Goal: Obtain resource: Download file/media

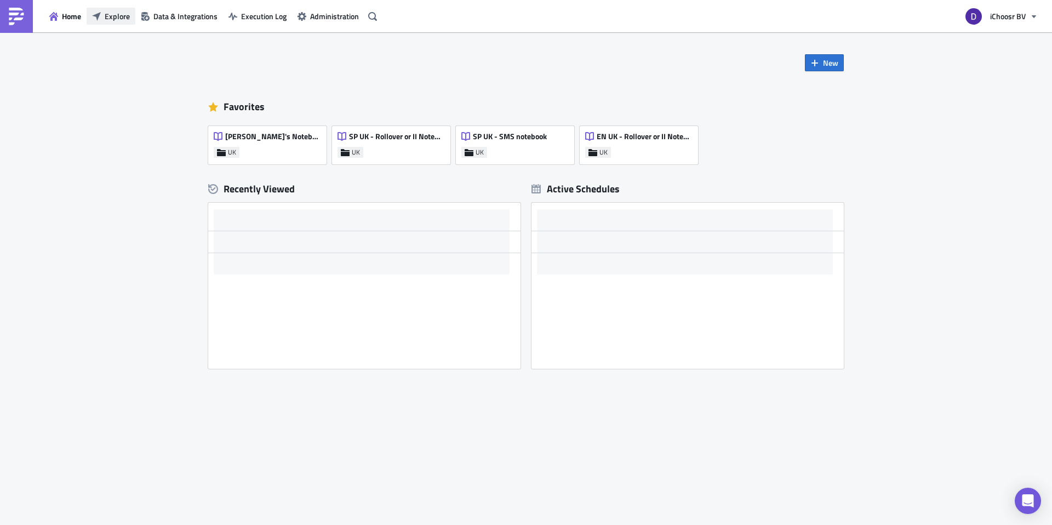
click at [119, 15] on span "Explore" at bounding box center [117, 16] width 25 height 12
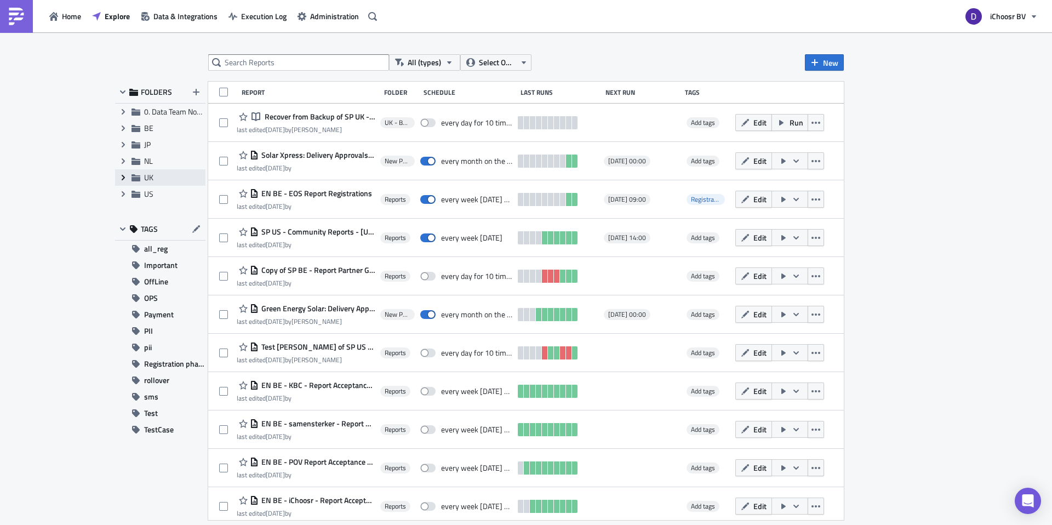
click at [127, 176] on icon "Expand group" at bounding box center [123, 177] width 9 height 9
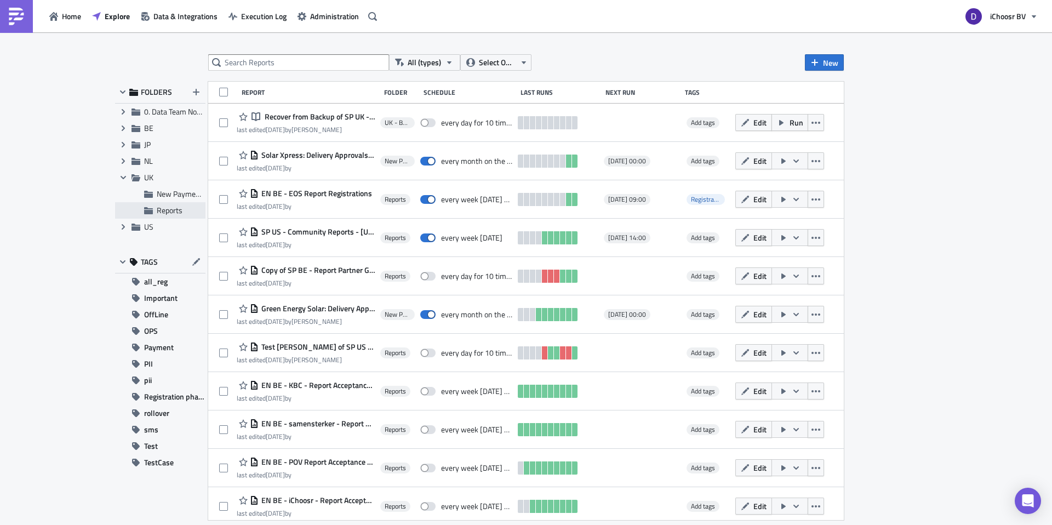
click at [162, 209] on span "Reports" at bounding box center [170, 210] width 26 height 12
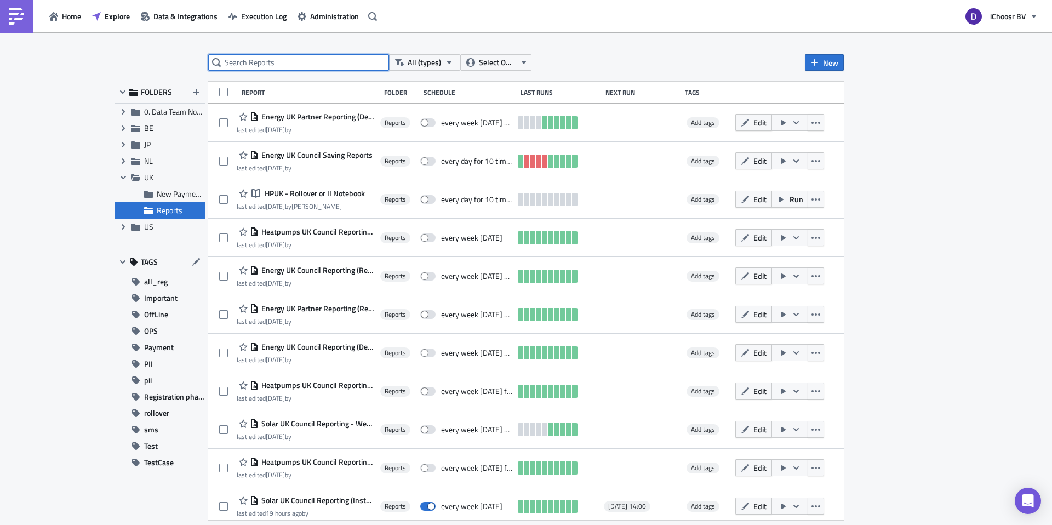
click at [265, 68] on input "text" at bounding box center [298, 62] width 181 height 16
type input "SOLAR"
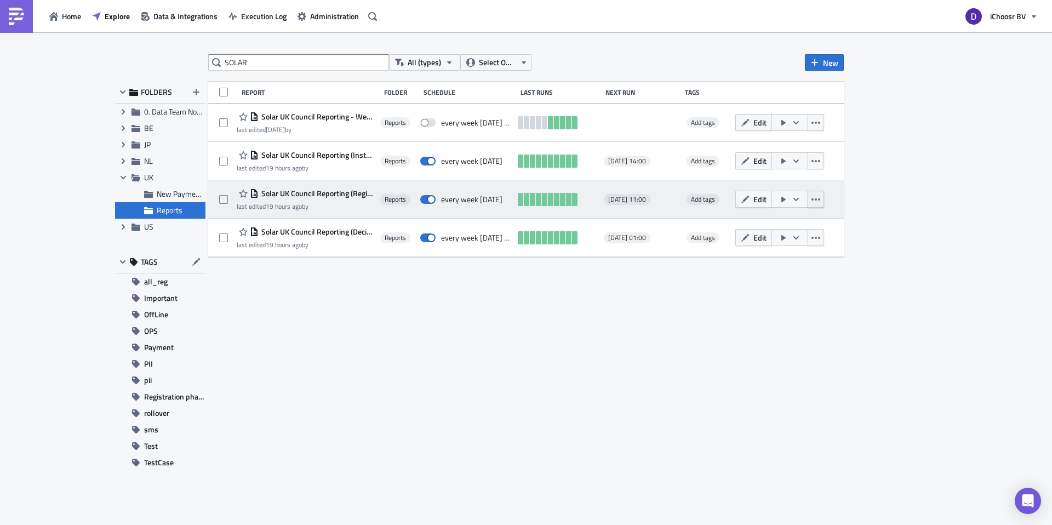
click at [816, 193] on button "button" at bounding box center [816, 199] width 16 height 17
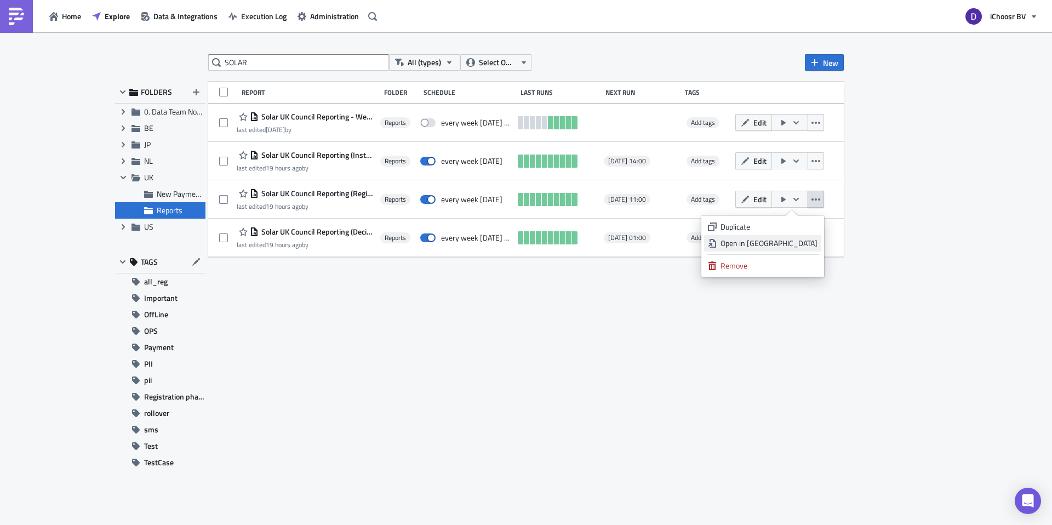
click at [795, 238] on div "Open in New Tab" at bounding box center [768, 243] width 97 height 11
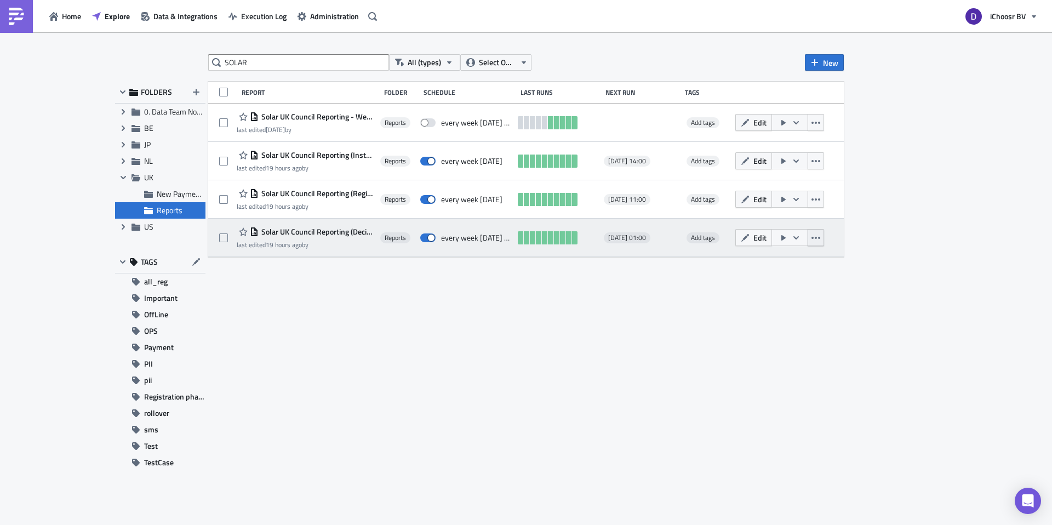
click at [821, 236] on button "button" at bounding box center [816, 237] width 16 height 17
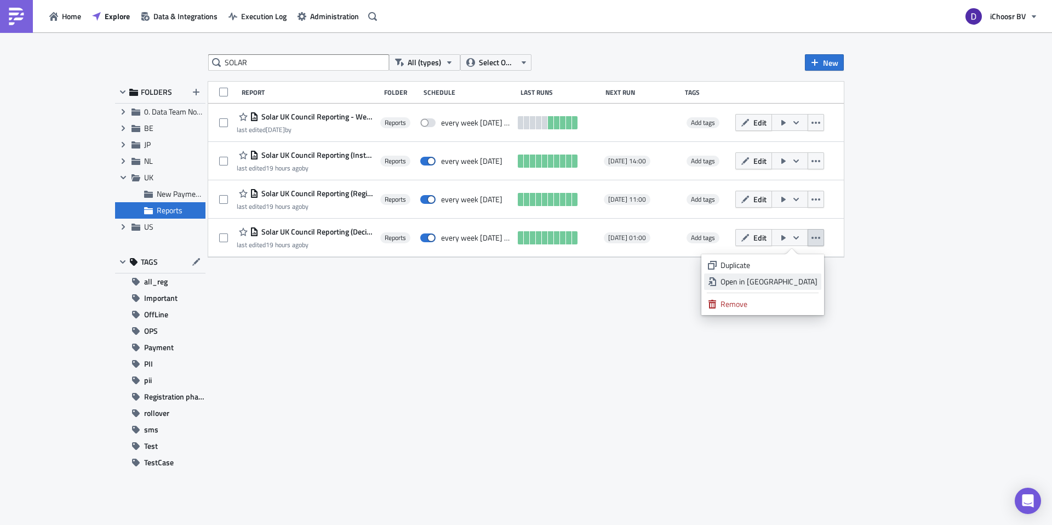
click at [794, 282] on div "Open in New Tab" at bounding box center [768, 281] width 97 height 11
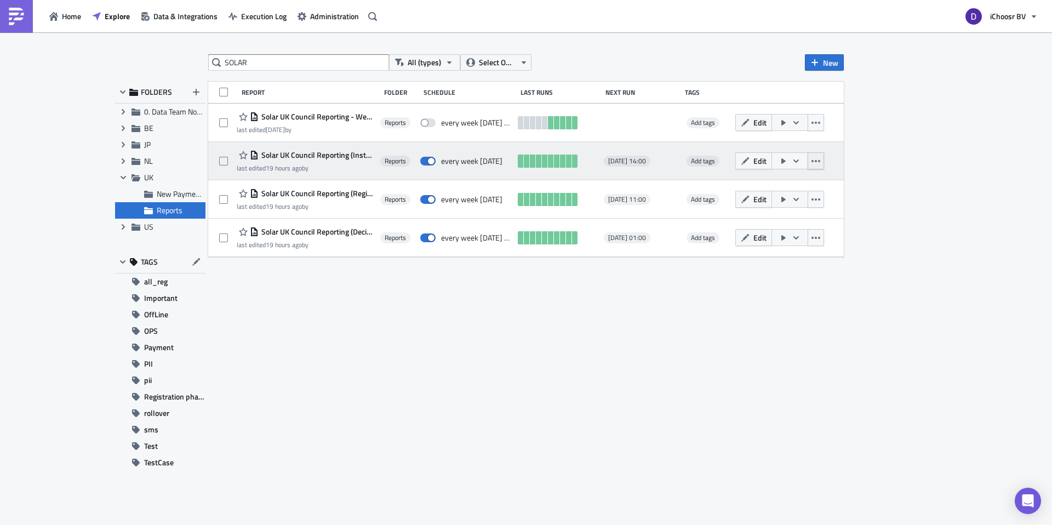
click at [818, 165] on button "button" at bounding box center [816, 160] width 16 height 17
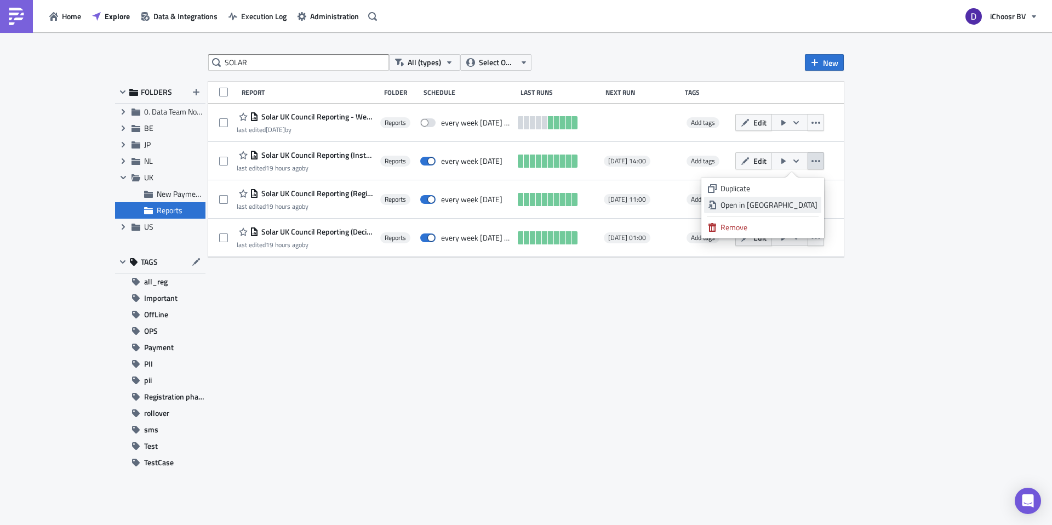
click at [786, 200] on div "Open in New Tab" at bounding box center [768, 204] width 97 height 11
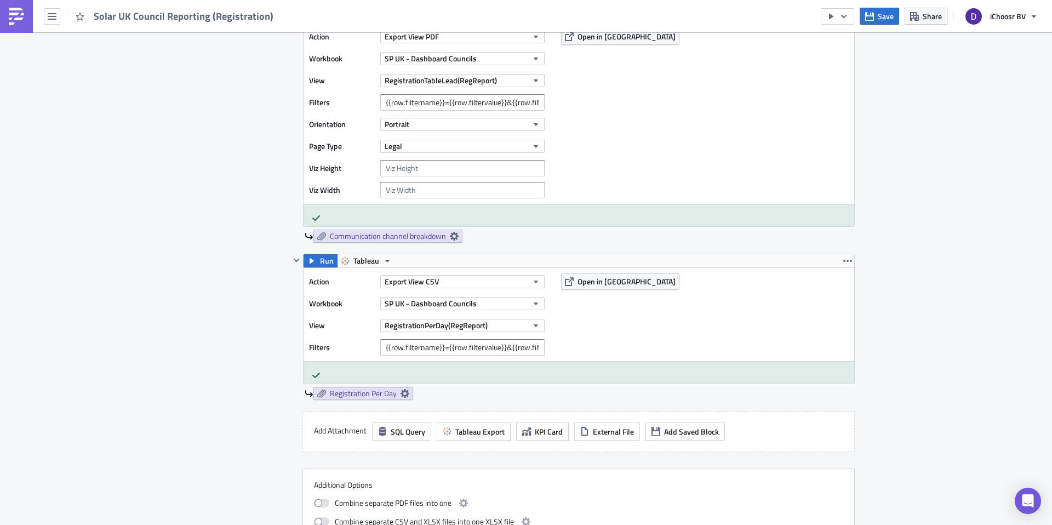
scroll to position [1072, 0]
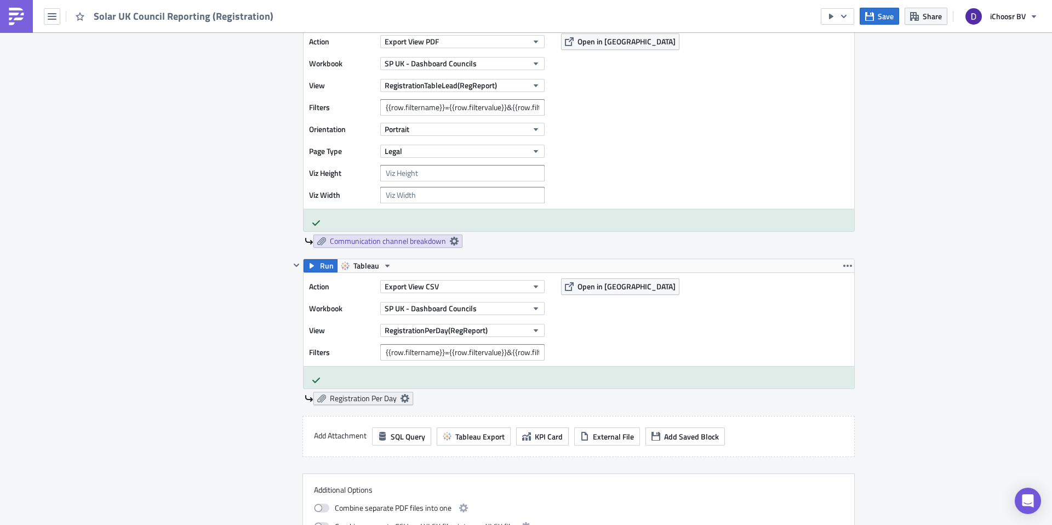
click at [406, 399] on icon at bounding box center [404, 398] width 9 height 9
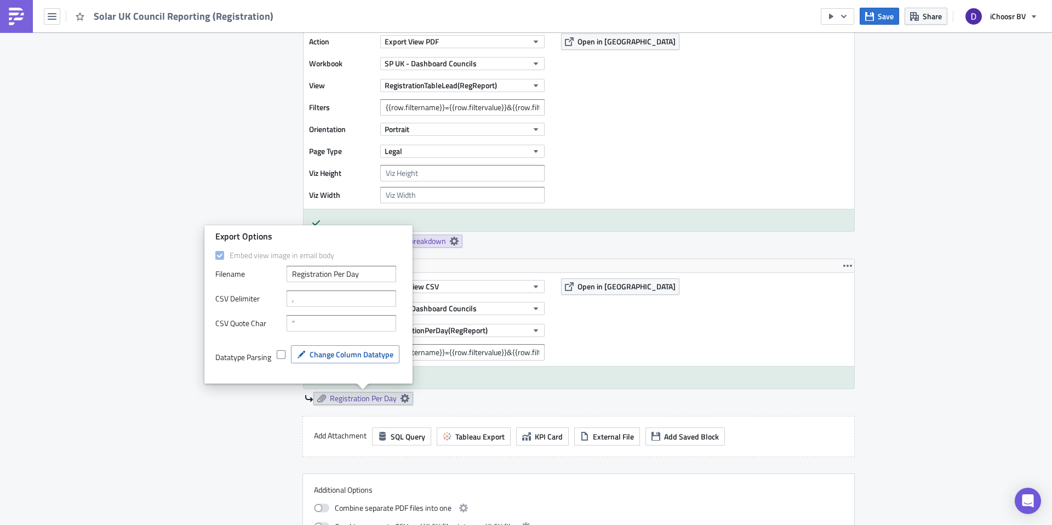
click at [234, 409] on div "Contents Select which data & attachment to include in your report." at bounding box center [243, 70] width 93 height 960
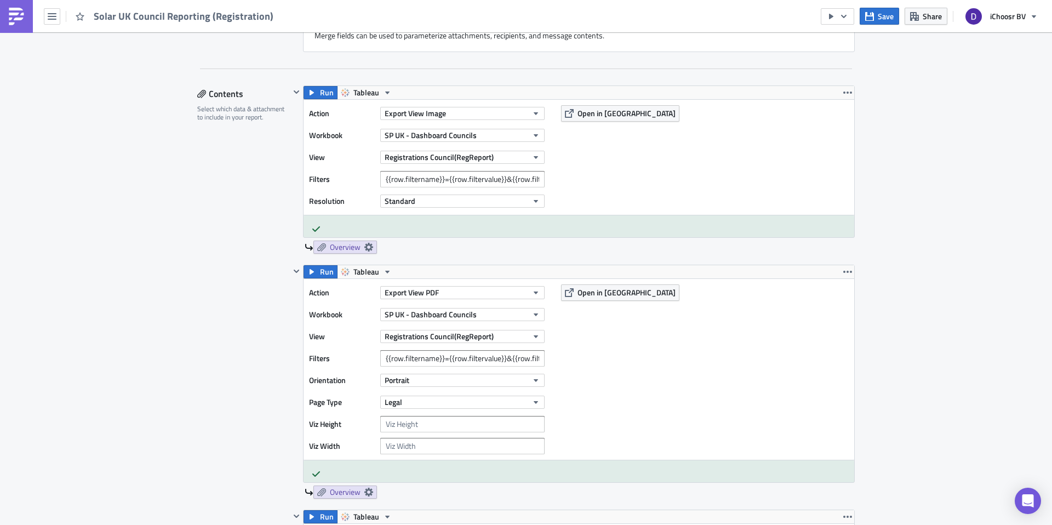
scroll to position [563, 0]
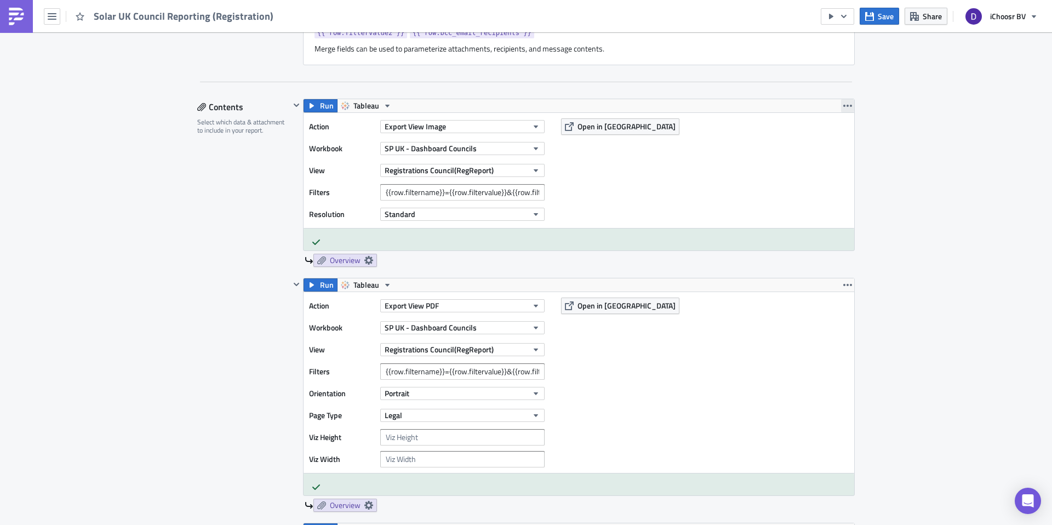
click at [849, 104] on icon "button" at bounding box center [847, 105] width 9 height 9
click at [477, 125] on button "Export View Image" at bounding box center [462, 126] width 164 height 13
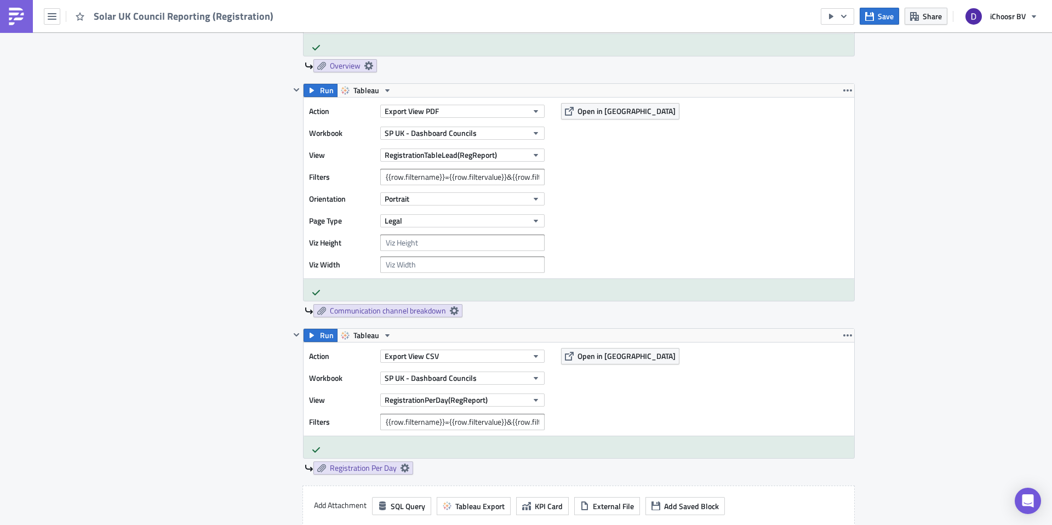
scroll to position [1006, 0]
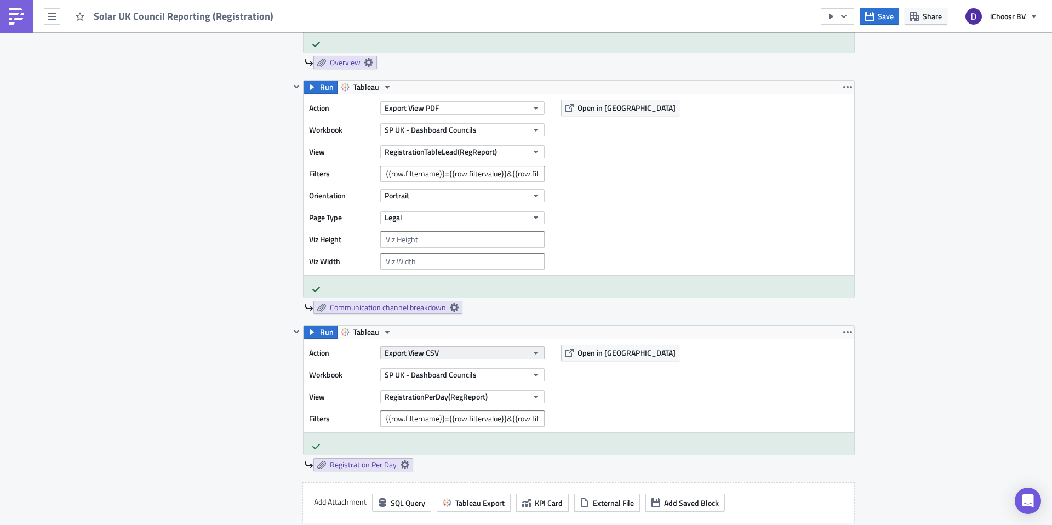
click at [456, 350] on button "Export View CSV" at bounding box center [462, 352] width 164 height 13
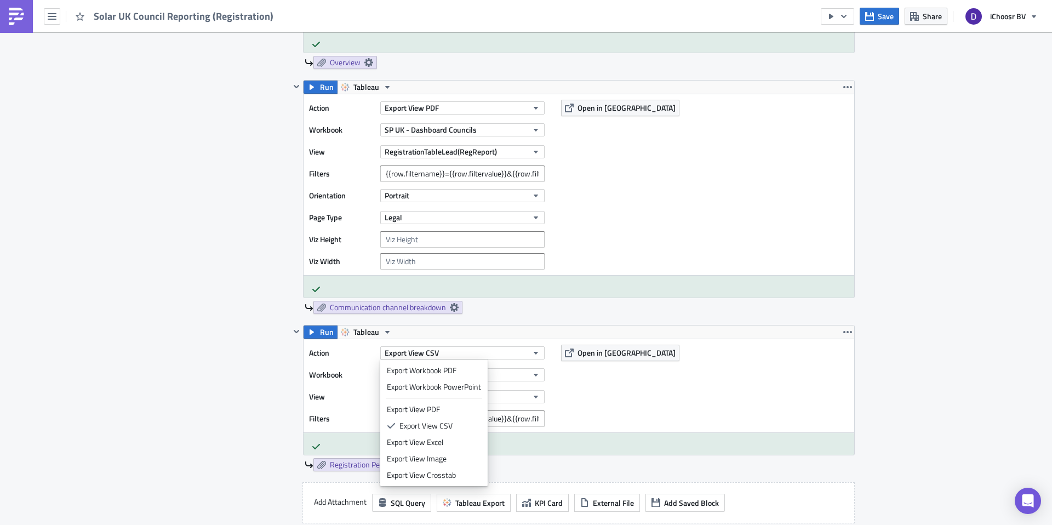
click at [876, 367] on div "Reports Execution Log Edit " Solar UK Council Reporting (Registration) " Settin…" at bounding box center [526, 181] width 1052 height 2309
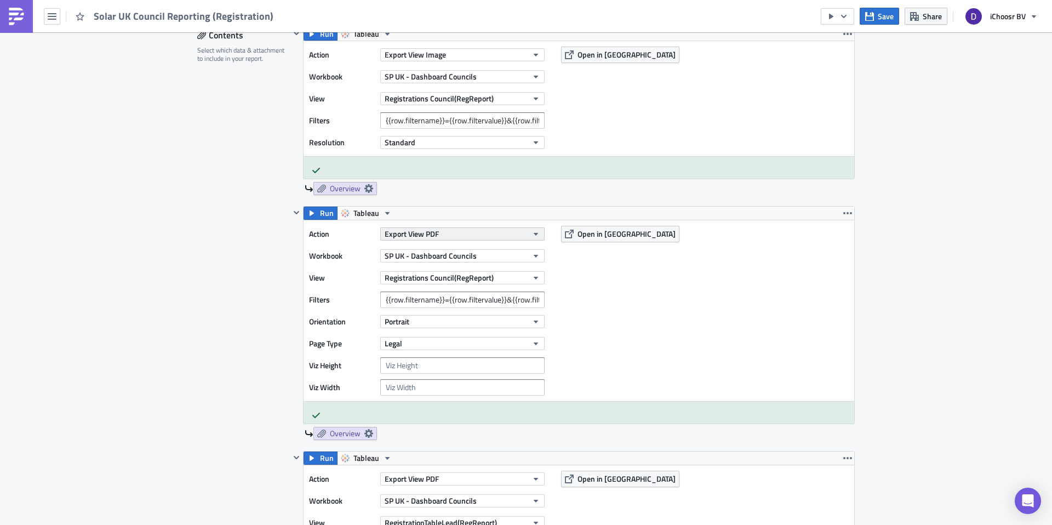
scroll to position [643, 0]
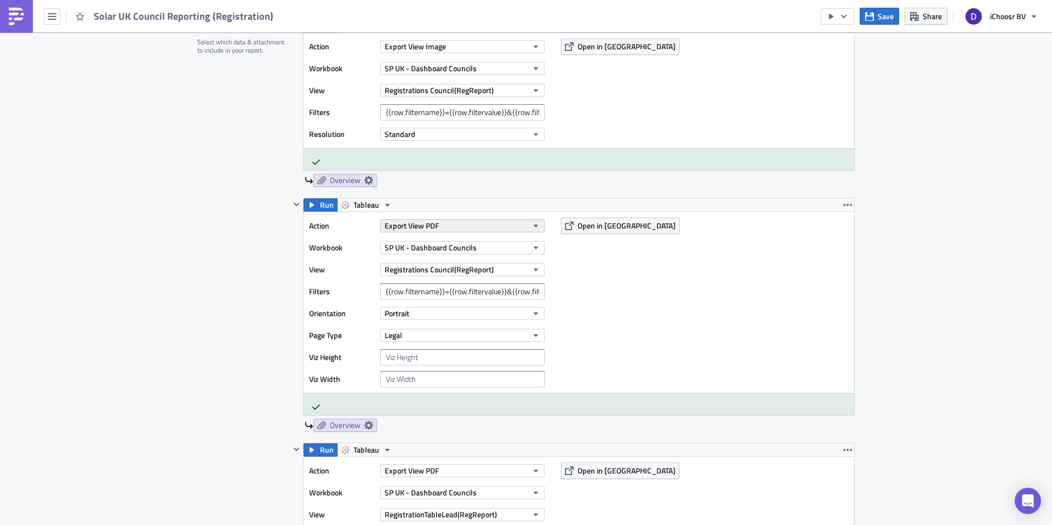
click at [440, 229] on button "Export View PDF" at bounding box center [462, 225] width 164 height 13
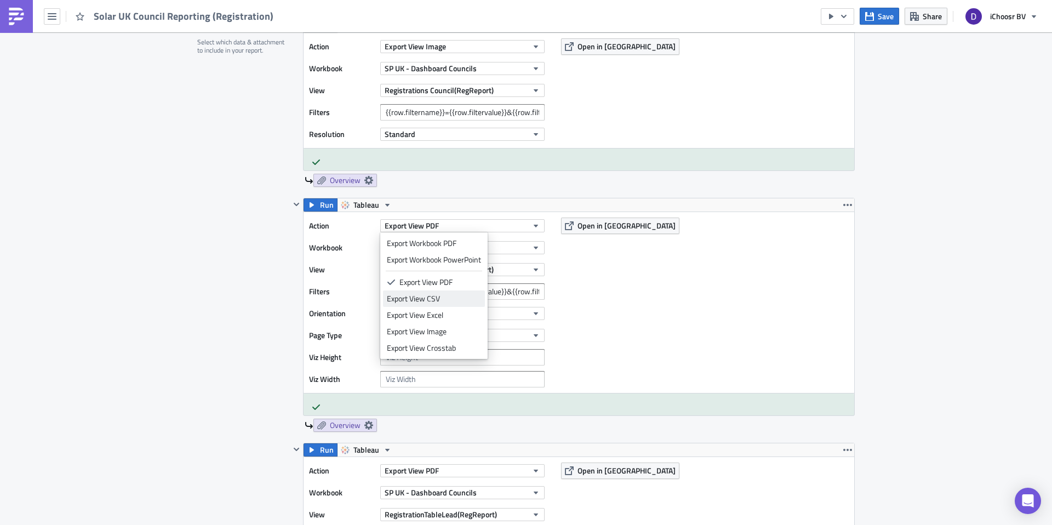
click at [418, 300] on div "Export View CSV" at bounding box center [434, 298] width 94 height 11
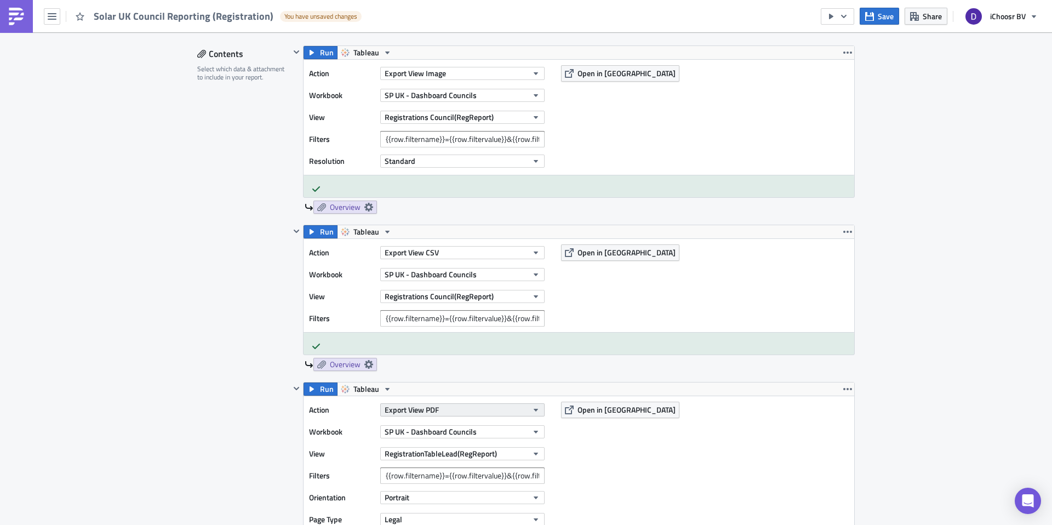
scroll to position [579, 0]
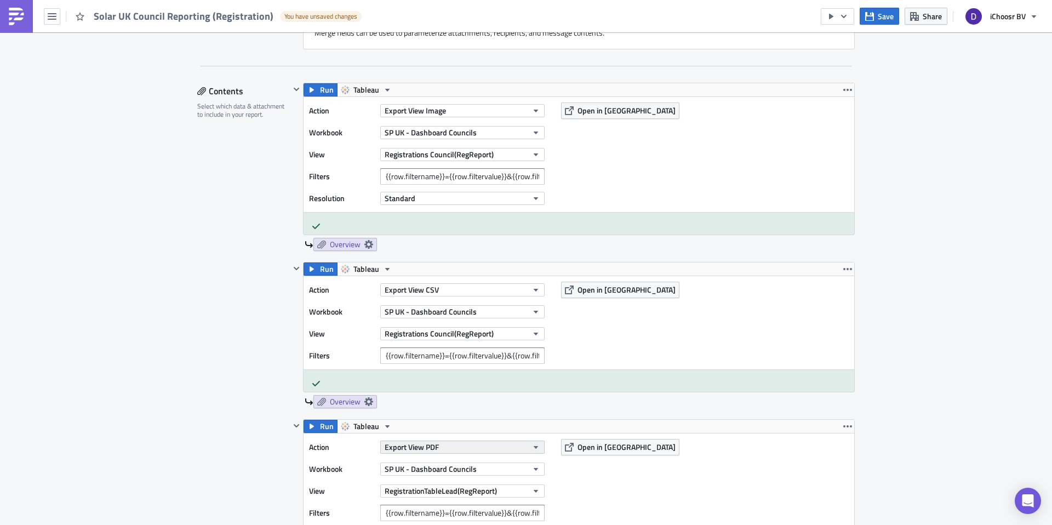
click at [438, 448] on span "Export View PDF" at bounding box center [412, 447] width 54 height 12
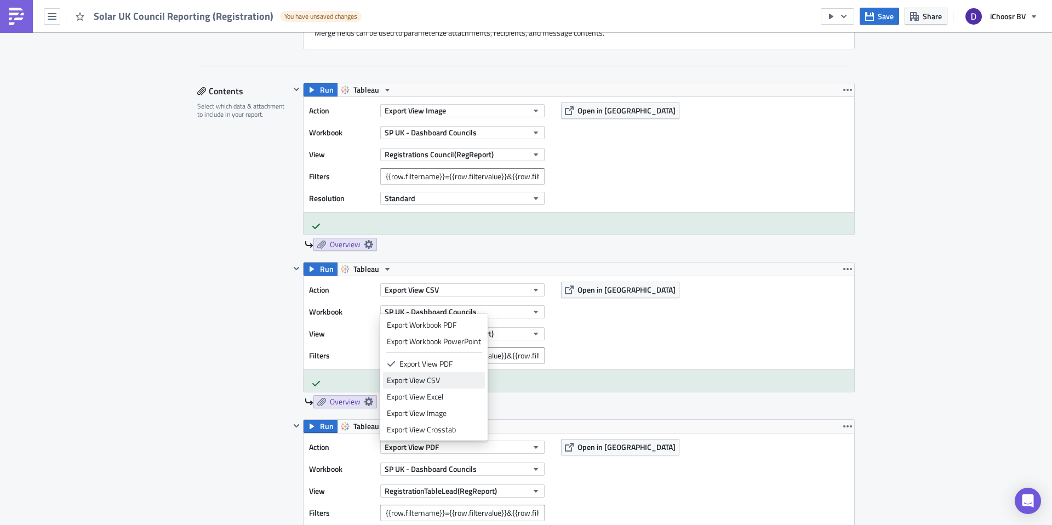
click at [432, 380] on div "Export View CSV" at bounding box center [434, 380] width 94 height 11
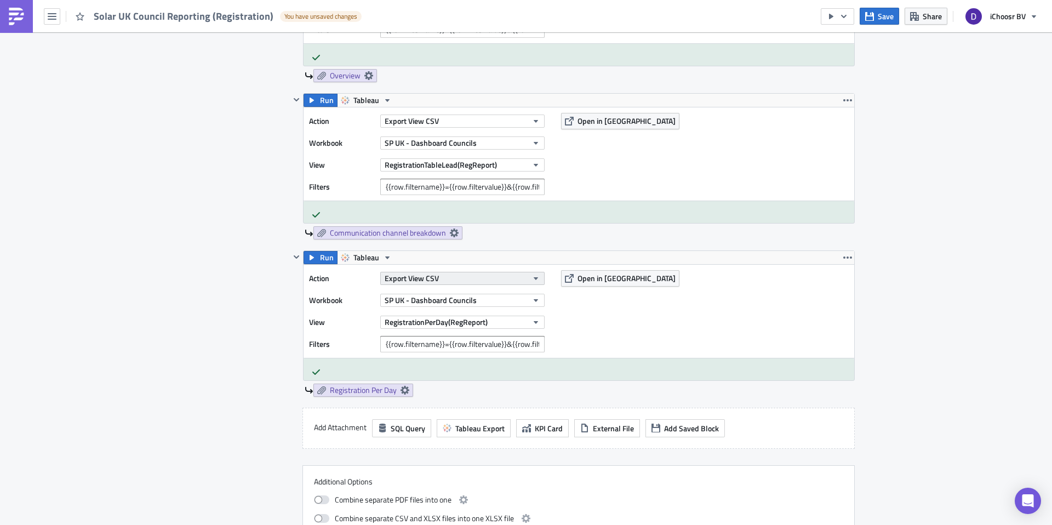
scroll to position [902, 0]
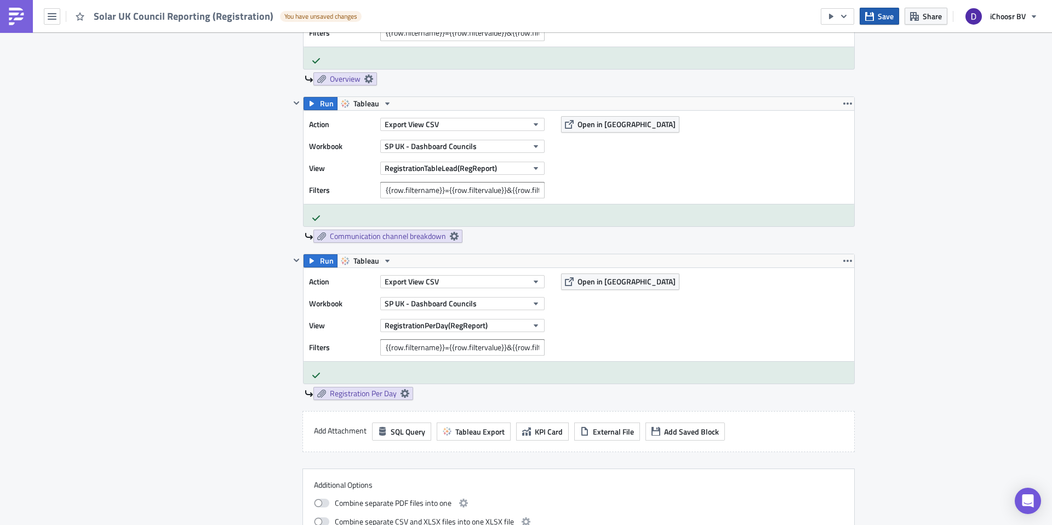
click at [891, 18] on span "Save" at bounding box center [886, 16] width 16 height 12
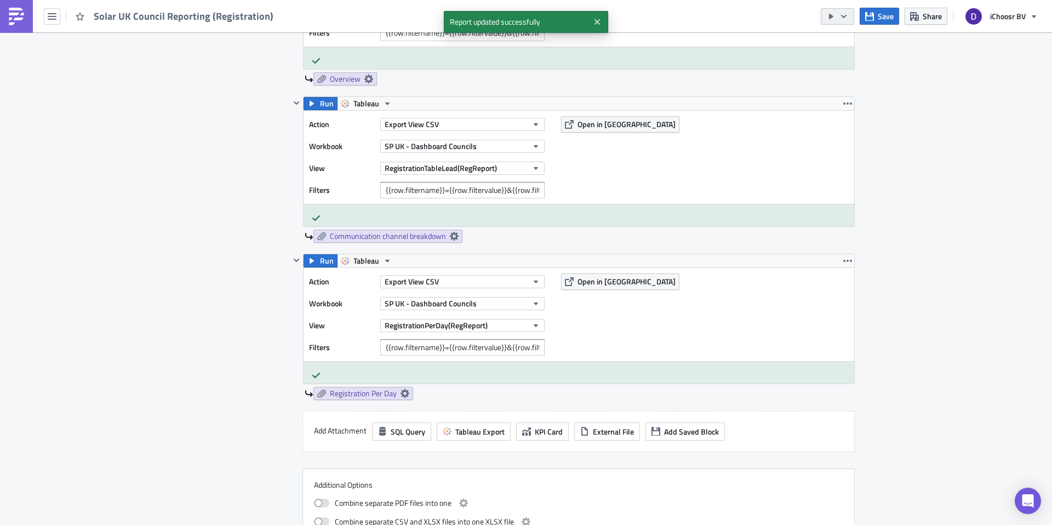
click at [844, 19] on icon "button" at bounding box center [843, 16] width 9 height 9
click at [849, 44] on div "Send Just to Me" at bounding box center [870, 43] width 85 height 11
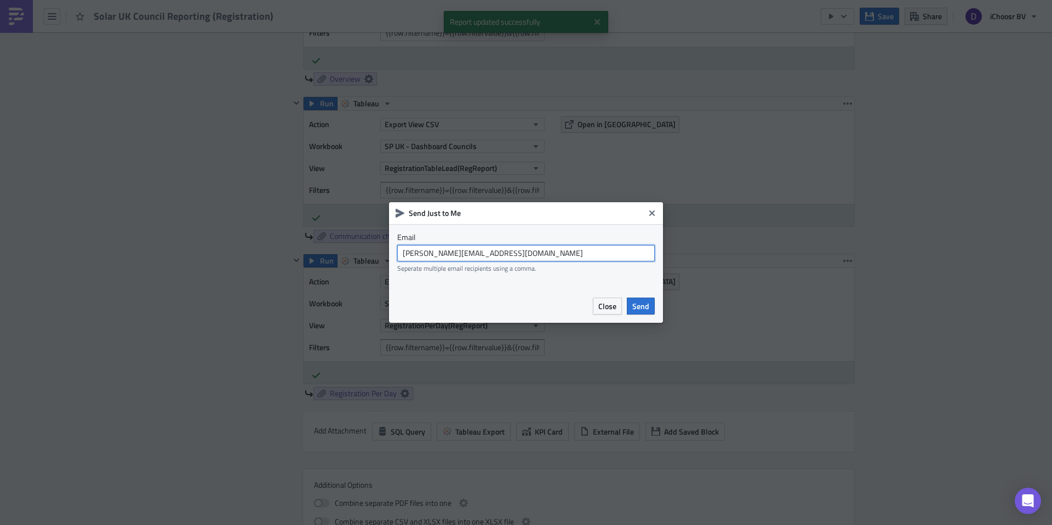
click at [548, 249] on input "daniel.snushallsmith@ichoosr.com" at bounding box center [525, 253] width 257 height 16
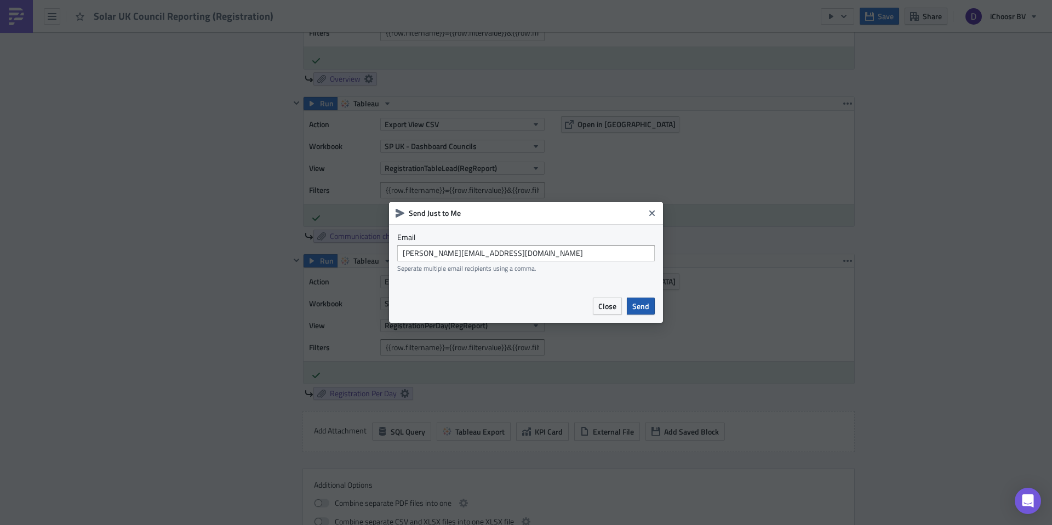
click at [646, 307] on span "Send" at bounding box center [640, 306] width 17 height 12
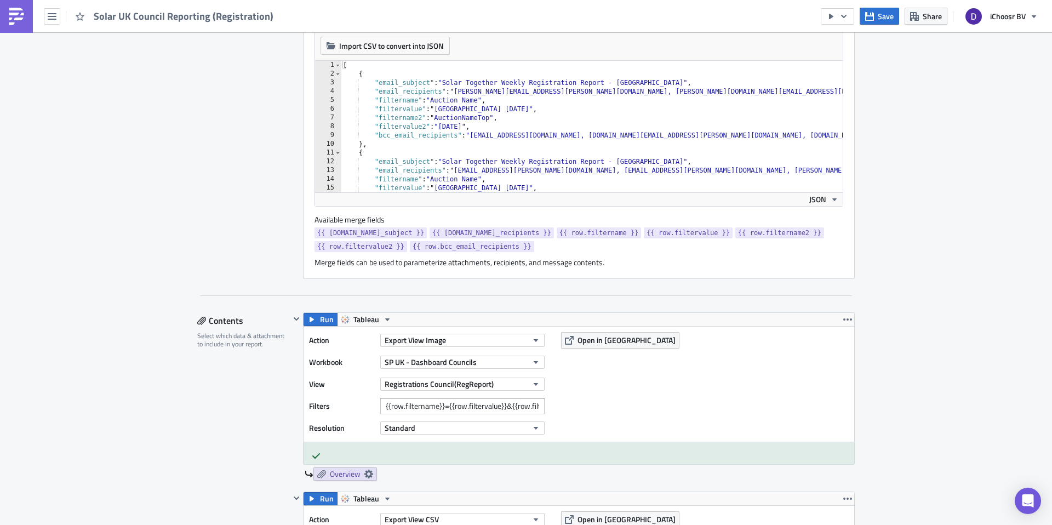
scroll to position [0, 0]
